Goal: Transaction & Acquisition: Subscribe to service/newsletter

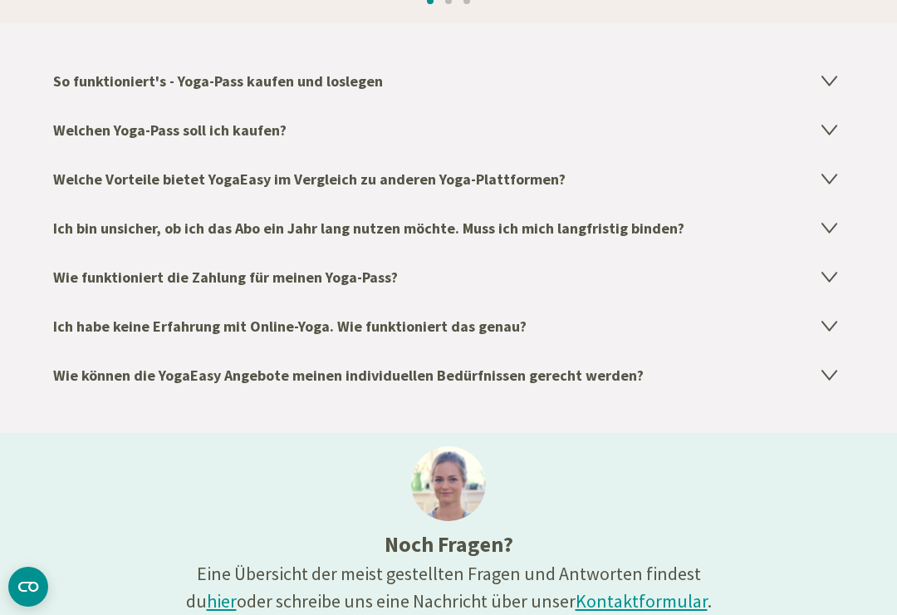
scroll to position [2811, 0]
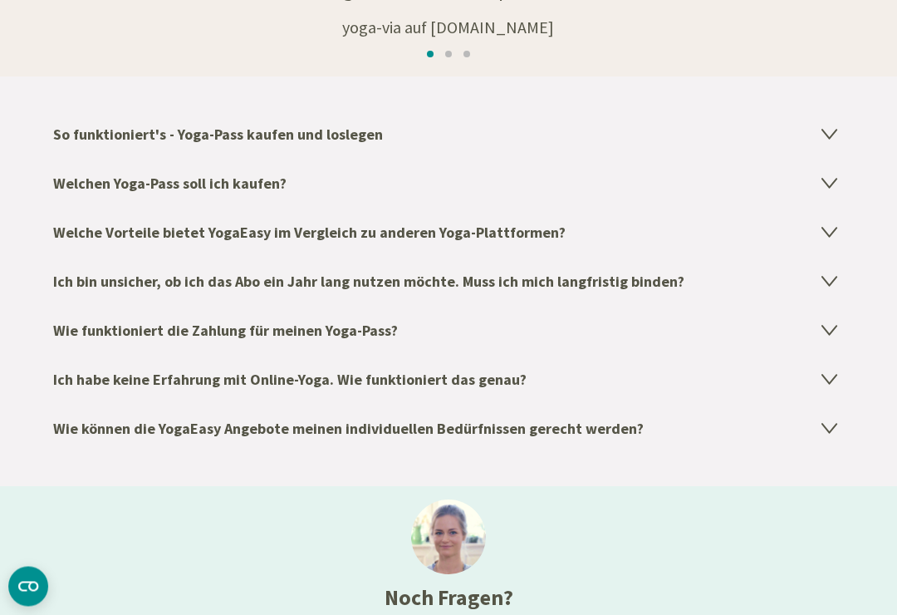
click at [837, 183] on icon at bounding box center [830, 183] width 20 height 20
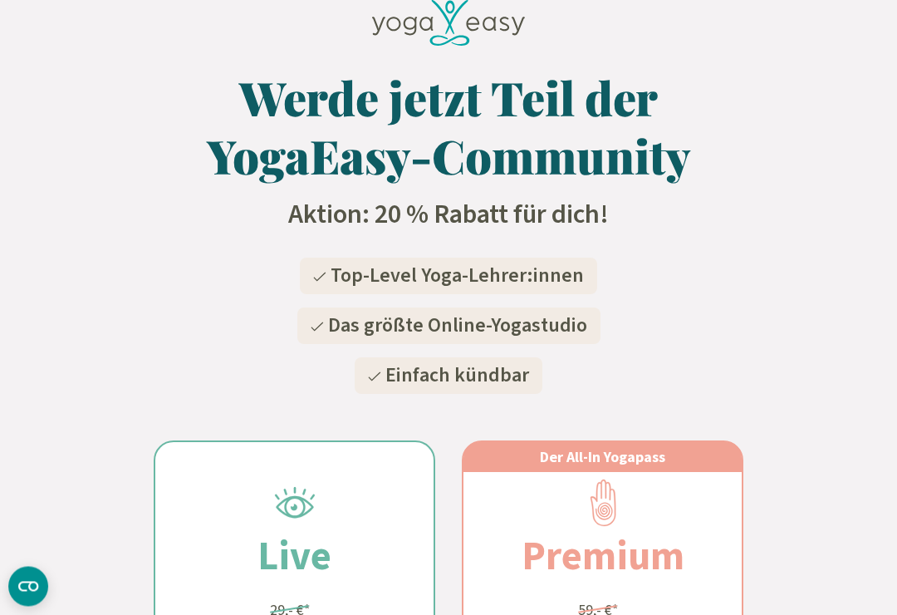
scroll to position [0, 0]
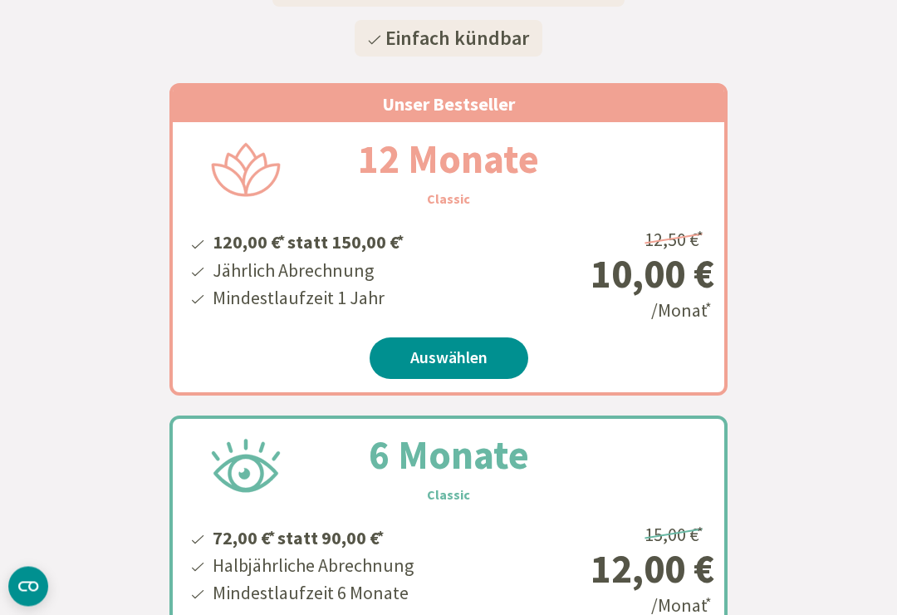
scroll to position [366, 0]
click at [421, 361] on link "Auswählen" at bounding box center [449, 358] width 159 height 42
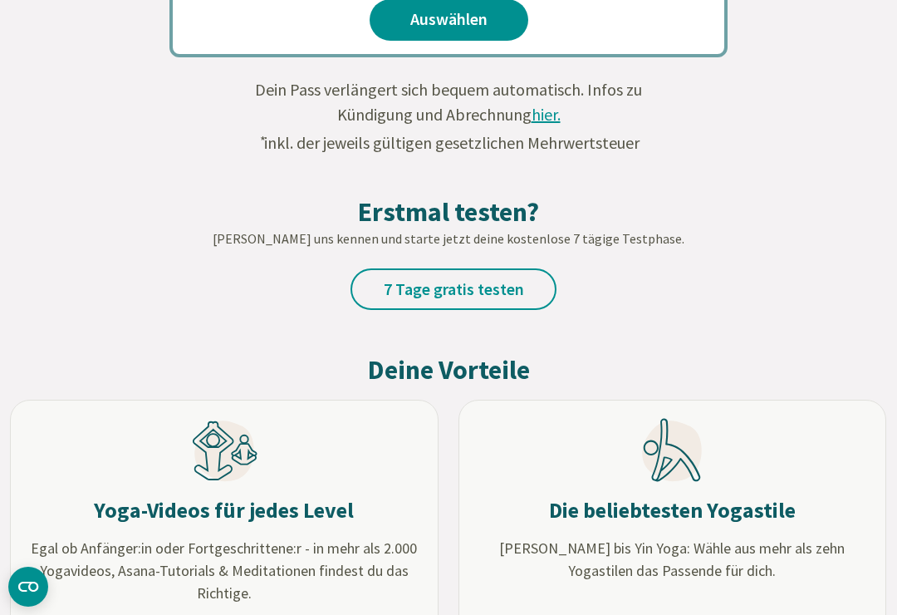
scroll to position [1299, 0]
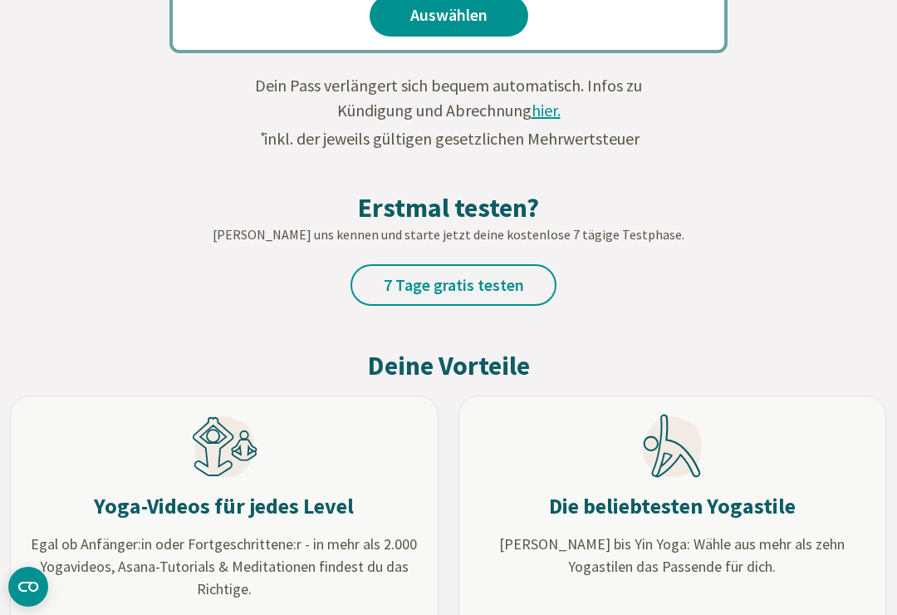
click at [487, 287] on link "7 Tage gratis testen" at bounding box center [454, 285] width 206 height 42
